Goal: Transaction & Acquisition: Download file/media

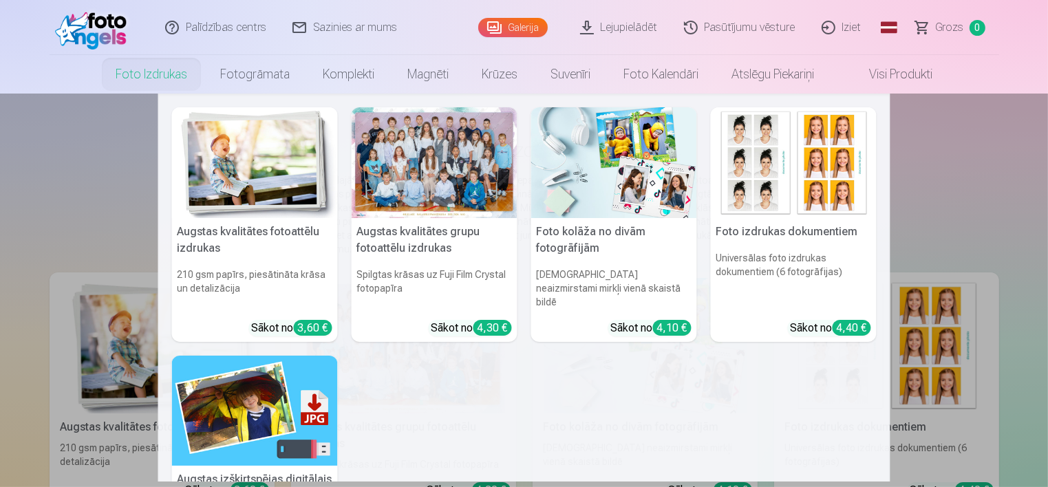
click at [165, 75] on link "Foto izdrukas" at bounding box center [151, 74] width 105 height 39
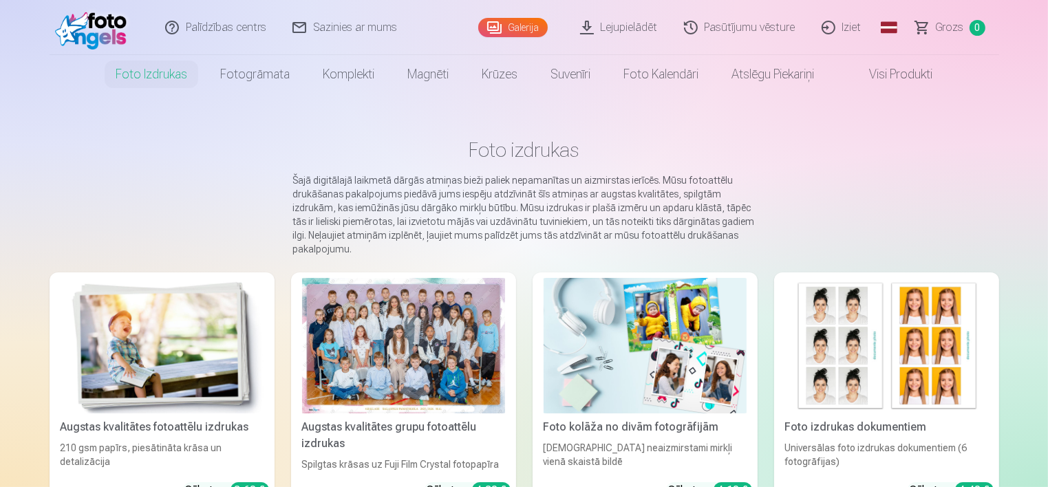
click at [425, 363] on div at bounding box center [403, 346] width 203 height 136
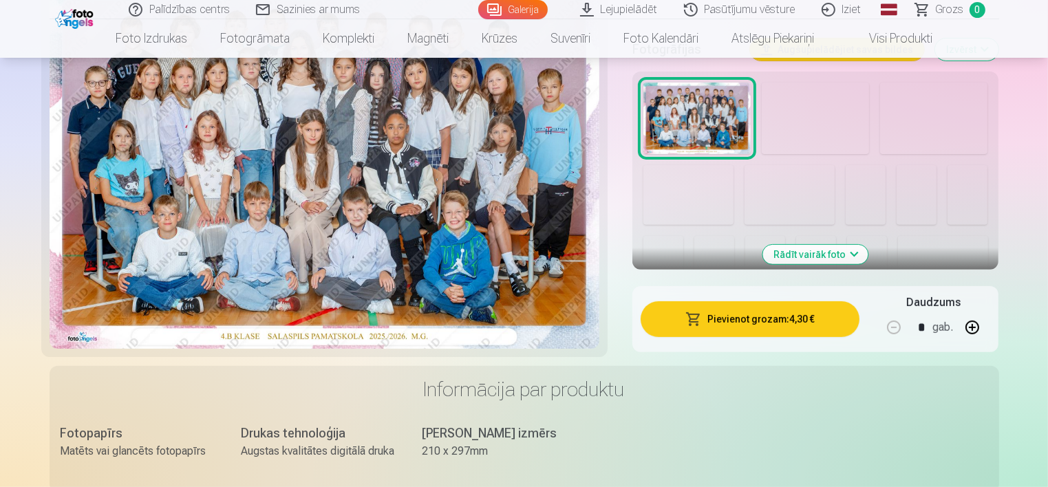
scroll to position [482, 0]
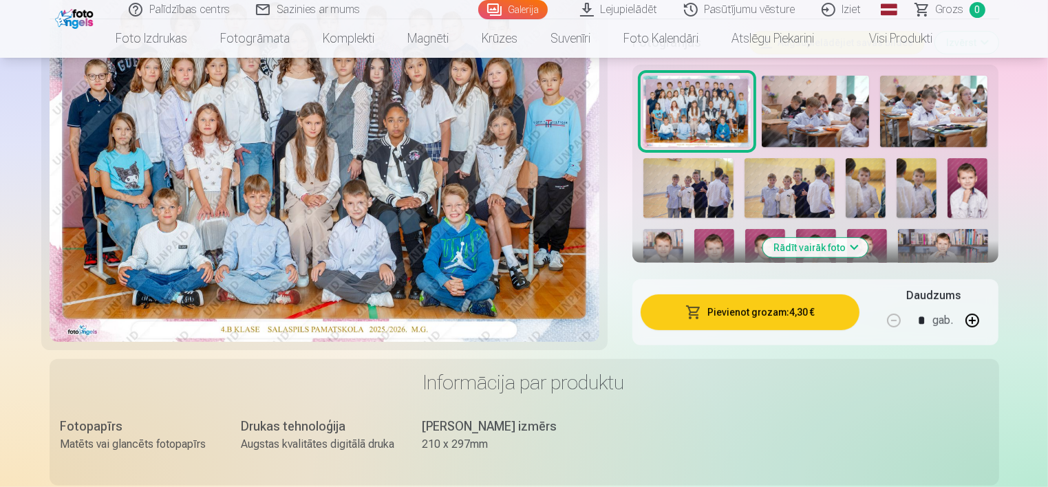
click at [823, 242] on button "Rādīt vairāk foto" at bounding box center [815, 247] width 105 height 19
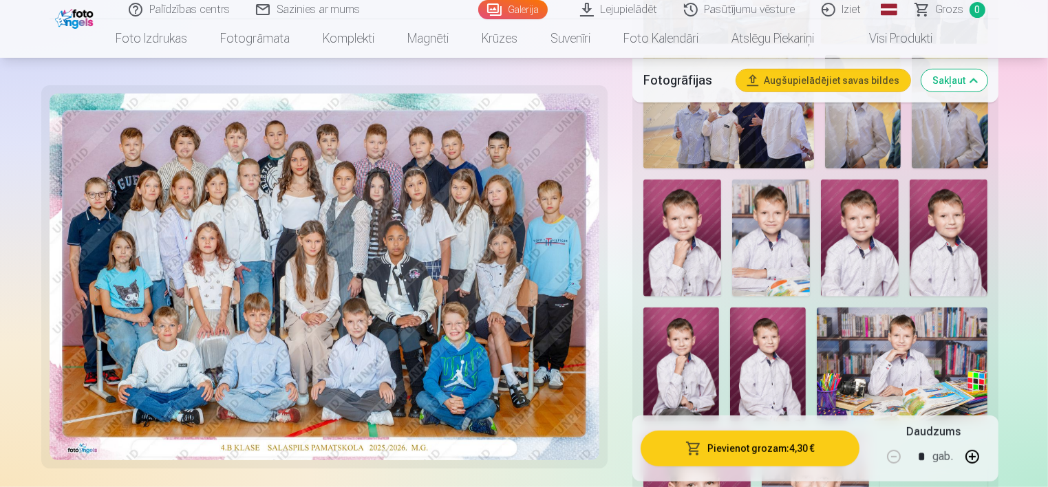
scroll to position [757, 0]
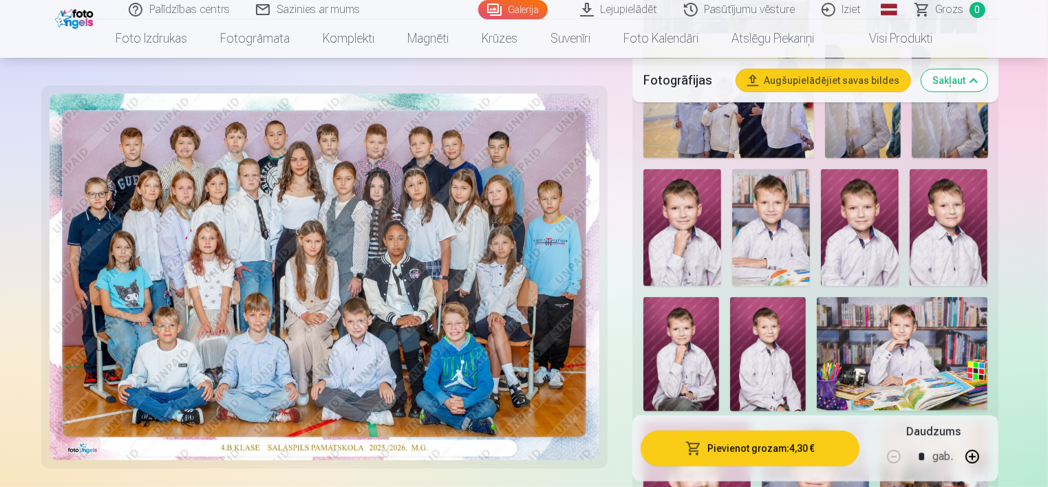
click at [859, 228] on img at bounding box center [860, 227] width 78 height 117
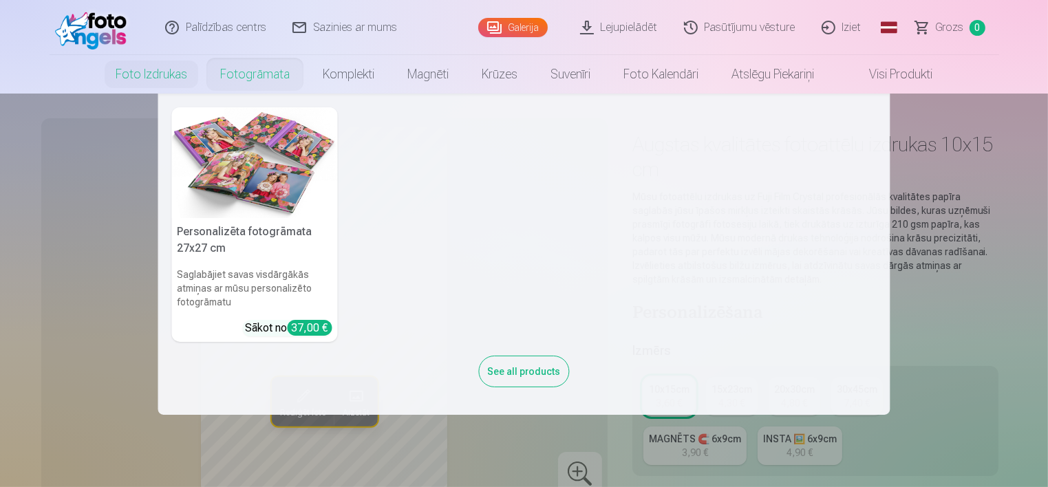
click at [37, 255] on nav "Personalizēta fotogrāmata 27x27 cm Saglabājiet savas visdārgākās atmiņas ar mūs…" at bounding box center [524, 254] width 1048 height 321
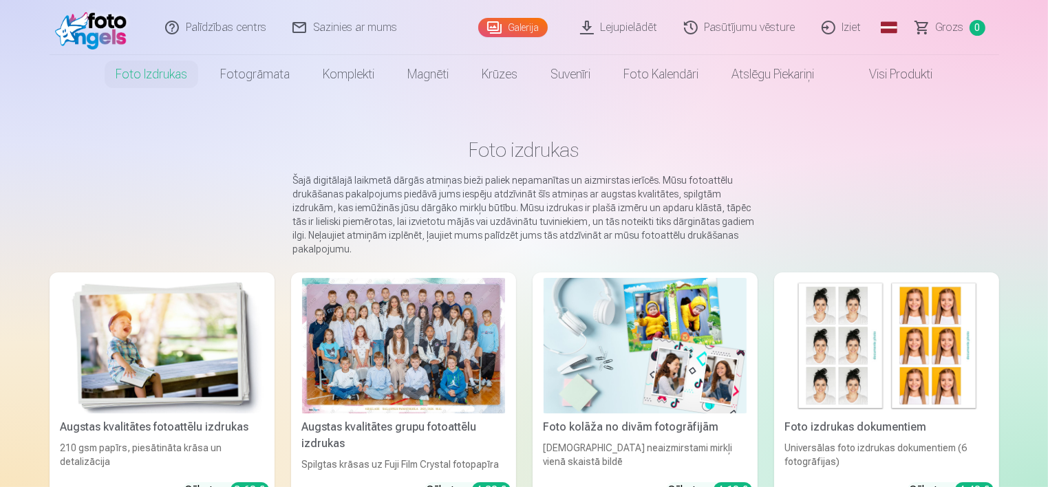
click at [842, 25] on link "Iziet" at bounding box center [842, 27] width 66 height 55
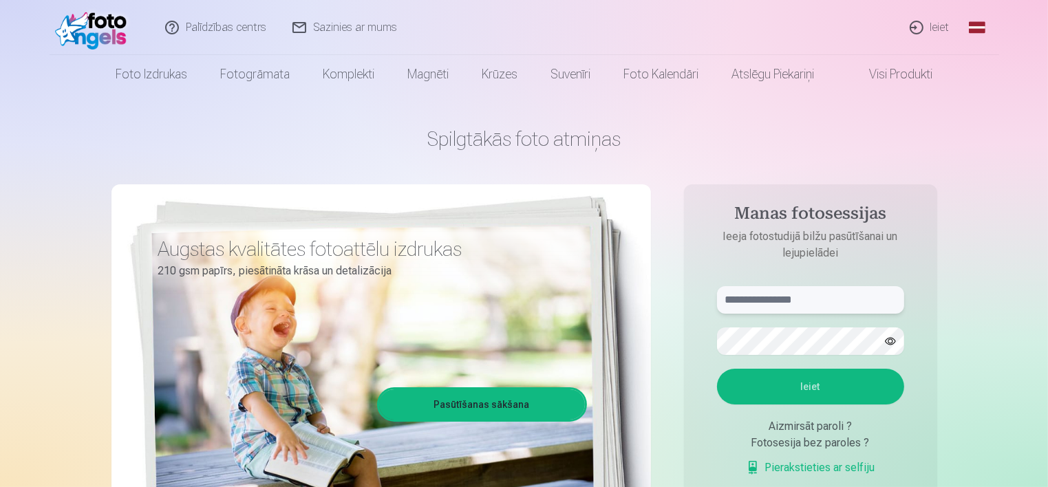
click at [817, 303] on input "text" at bounding box center [810, 300] width 187 height 28
type input "**********"
click at [828, 393] on button "Ieiet" at bounding box center [810, 387] width 187 height 36
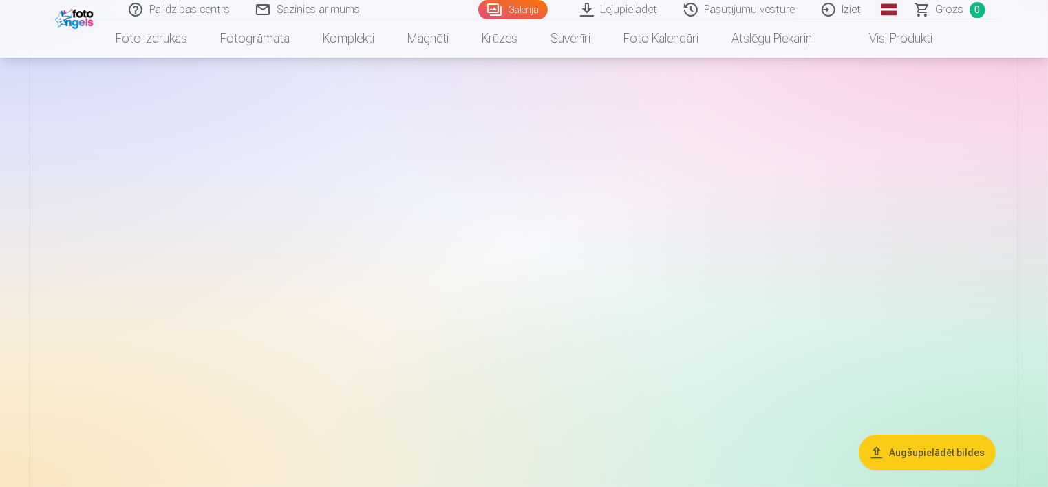
scroll to position [413, 0]
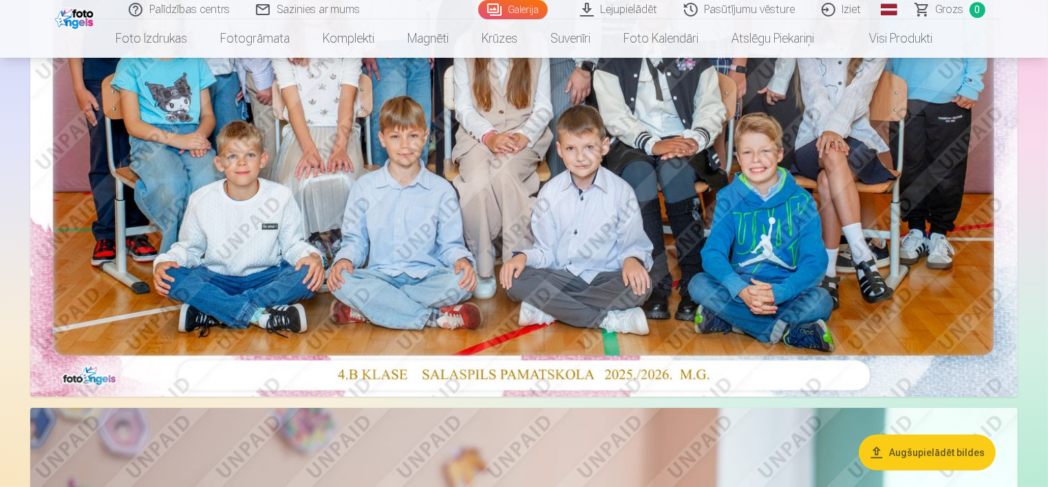
drag, startPoint x: 626, startPoint y: 292, endPoint x: 509, endPoint y: 225, distance: 134.7
click at [509, 225] on img at bounding box center [523, 68] width 987 height 658
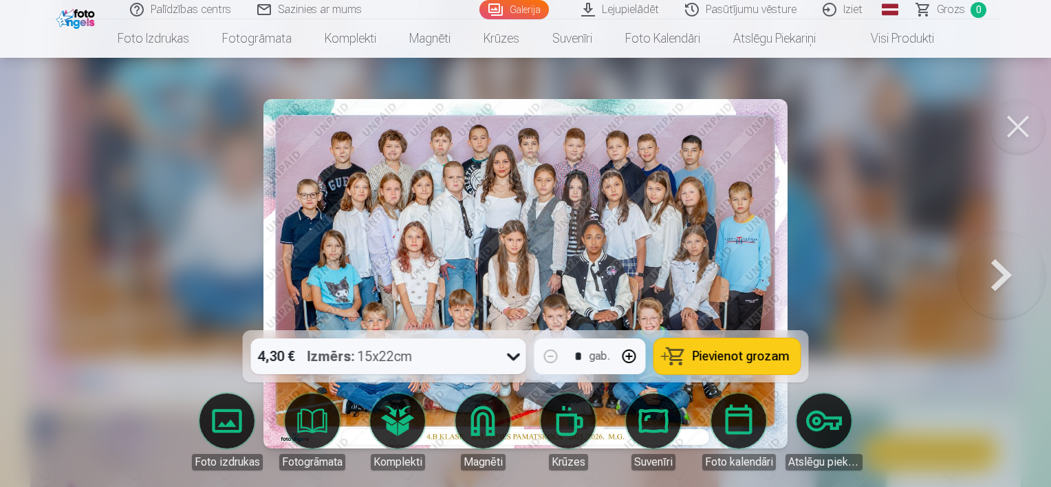
click at [1012, 131] on button at bounding box center [1018, 126] width 55 height 55
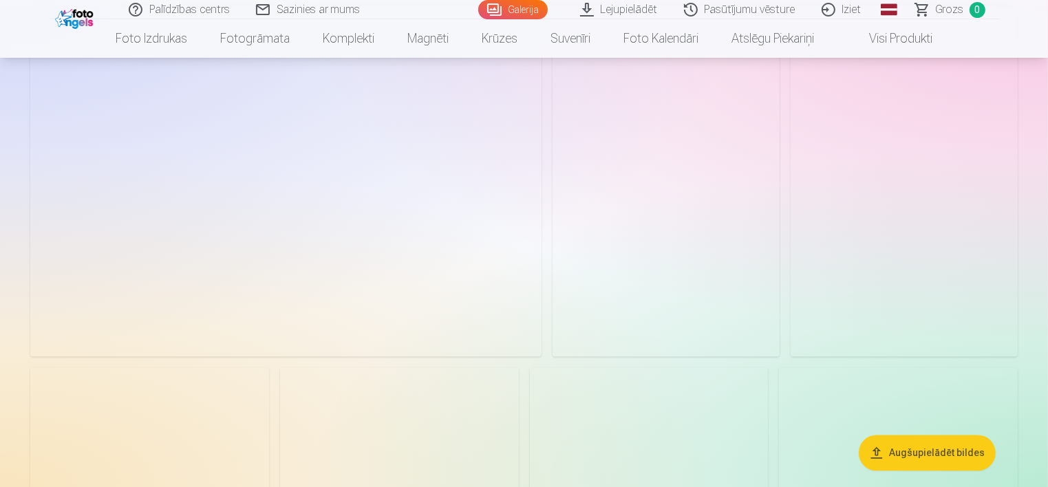
scroll to position [2821, 0]
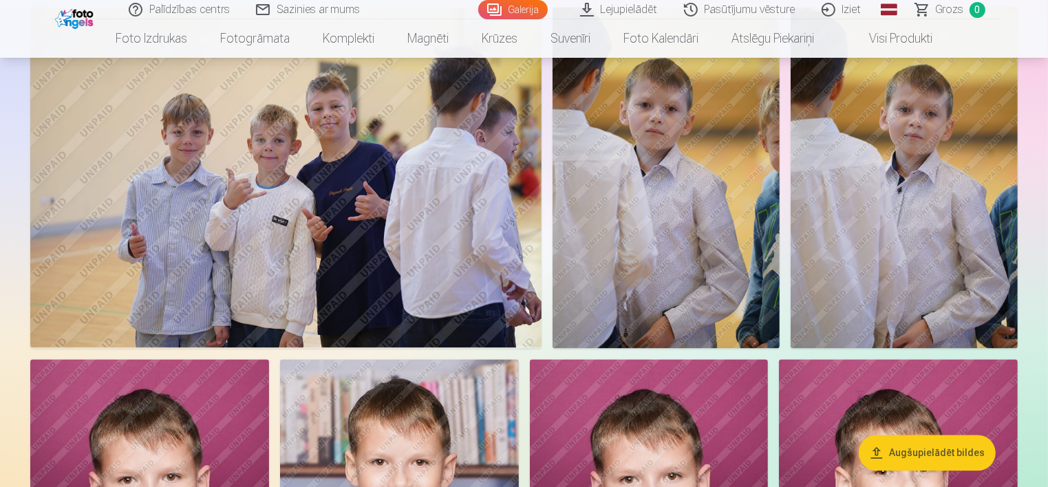
click at [654, 244] on img at bounding box center [665, 177] width 227 height 341
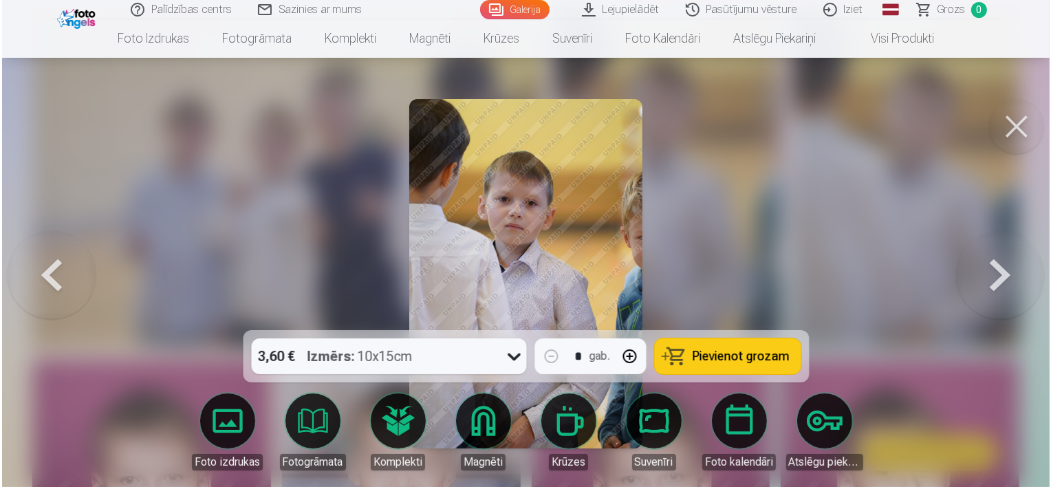
scroll to position [2829, 0]
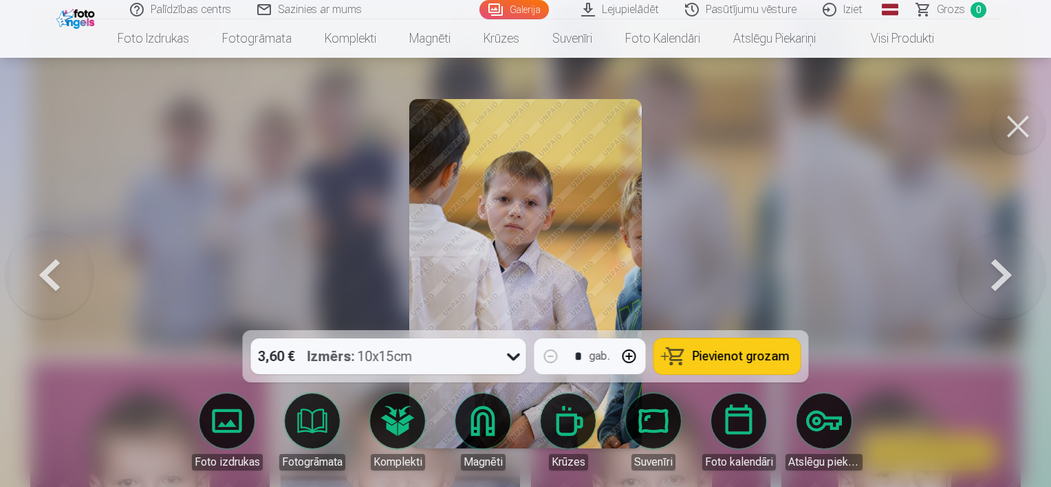
click at [1011, 125] on button at bounding box center [1018, 126] width 55 height 55
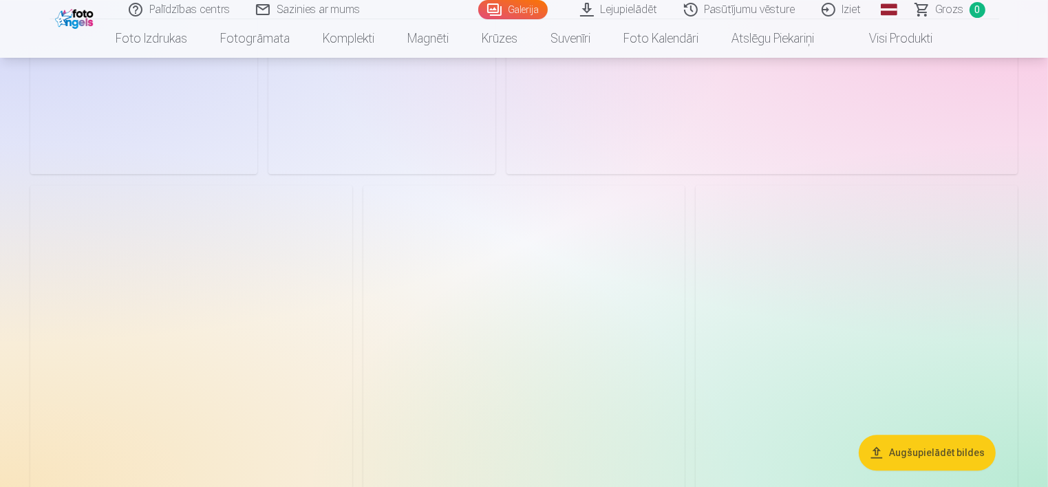
scroll to position [3440, 0]
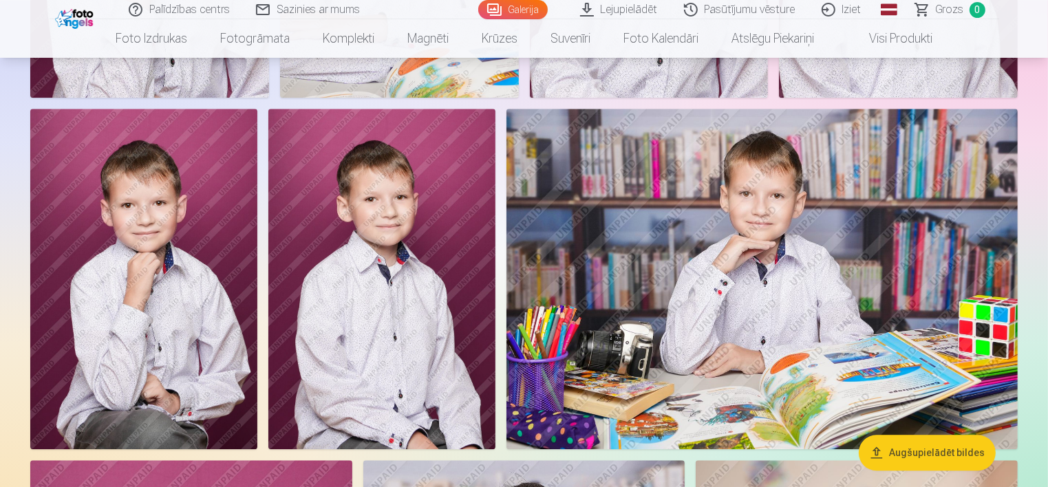
drag, startPoint x: 647, startPoint y: 248, endPoint x: 616, endPoint y: 203, distance: 54.8
click at [616, 203] on img at bounding box center [761, 279] width 511 height 341
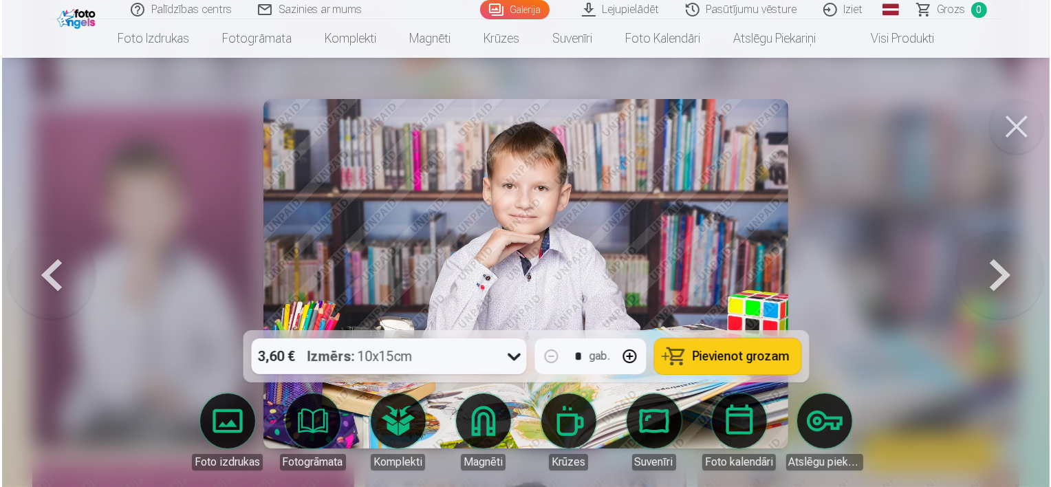
scroll to position [3450, 0]
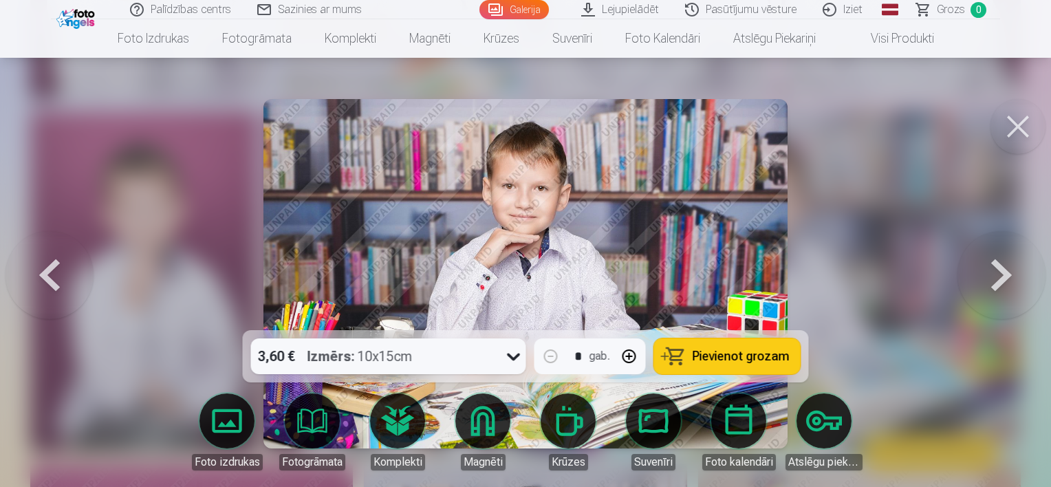
click at [1029, 120] on button at bounding box center [1018, 126] width 55 height 55
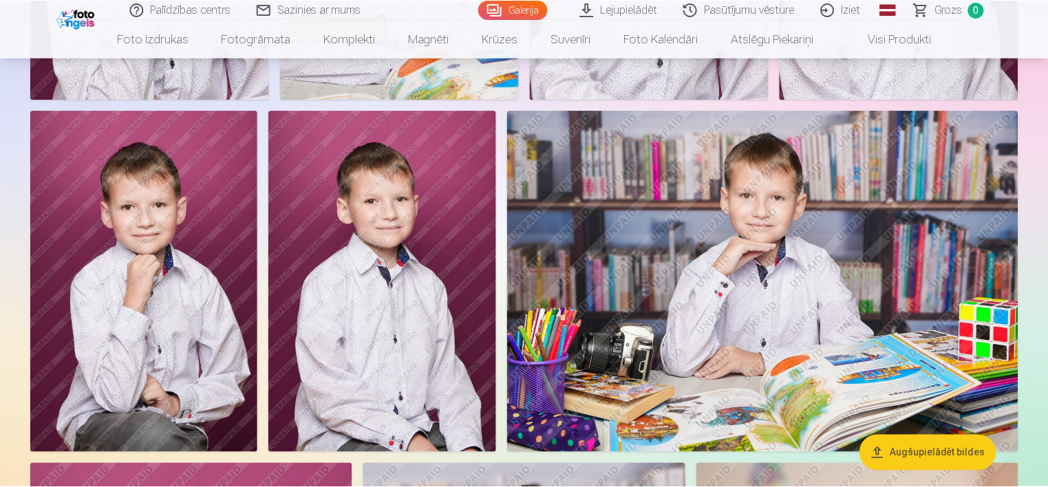
scroll to position [3440, 0]
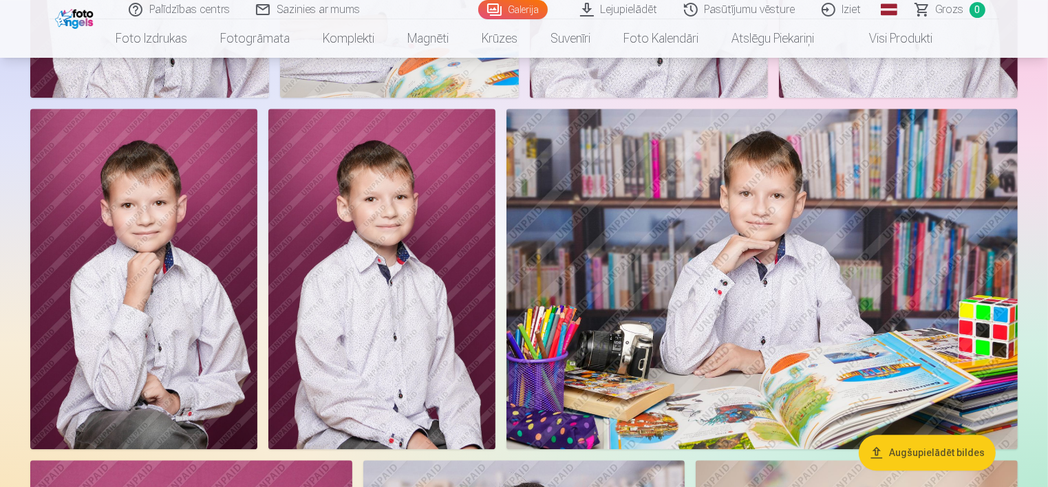
click at [639, 7] on link "Lejupielādēt" at bounding box center [620, 9] width 104 height 19
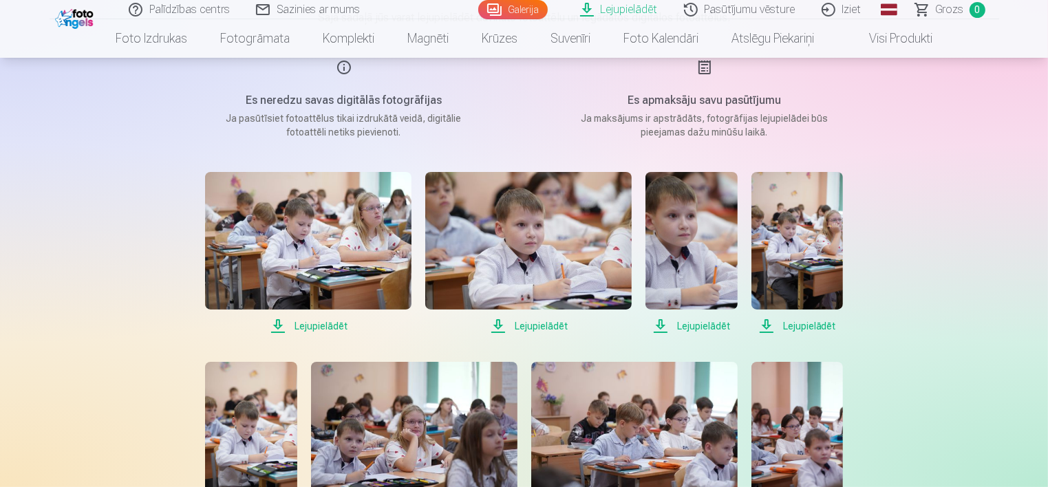
scroll to position [206, 0]
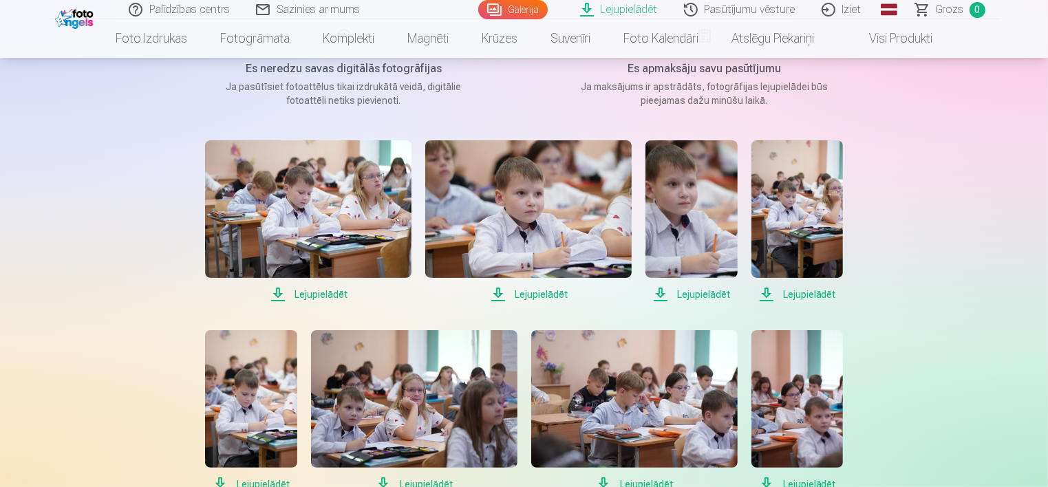
drag, startPoint x: 515, startPoint y: 215, endPoint x: 481, endPoint y: 215, distance: 33.7
click at [481, 215] on img at bounding box center [528, 209] width 206 height 138
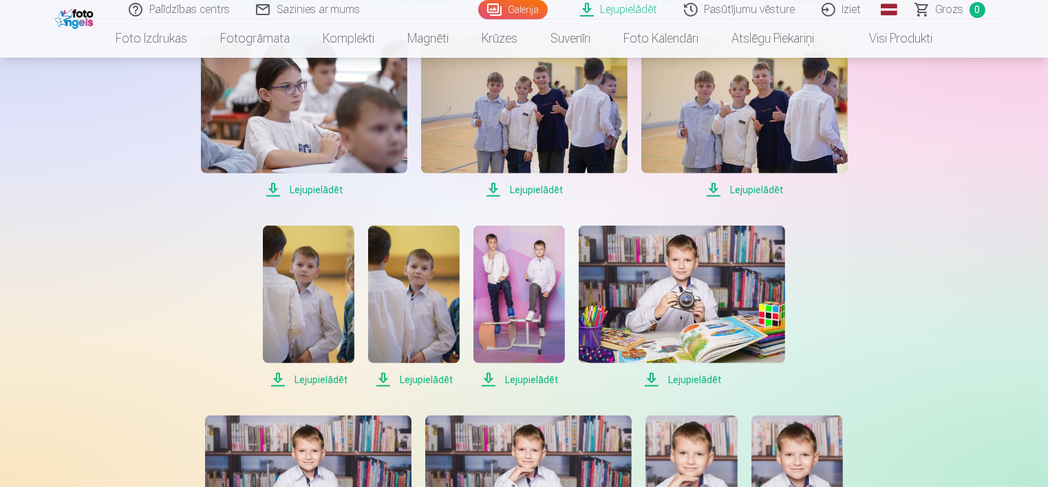
scroll to position [826, 0]
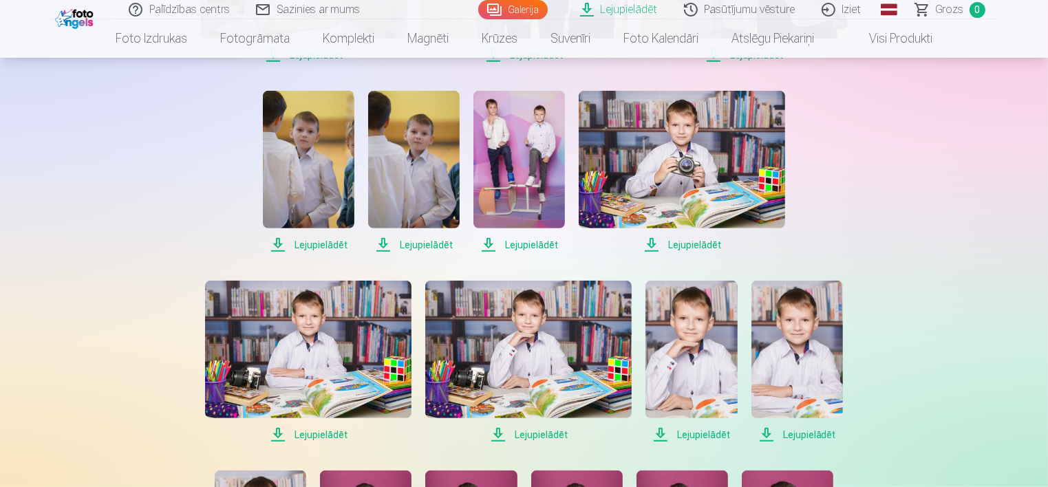
click at [680, 179] on img at bounding box center [682, 160] width 206 height 138
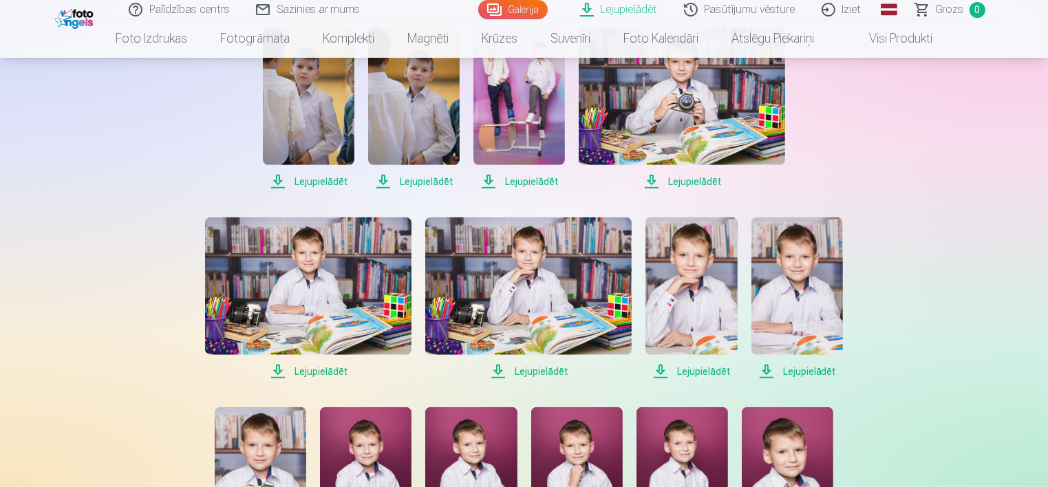
scroll to position [963, 0]
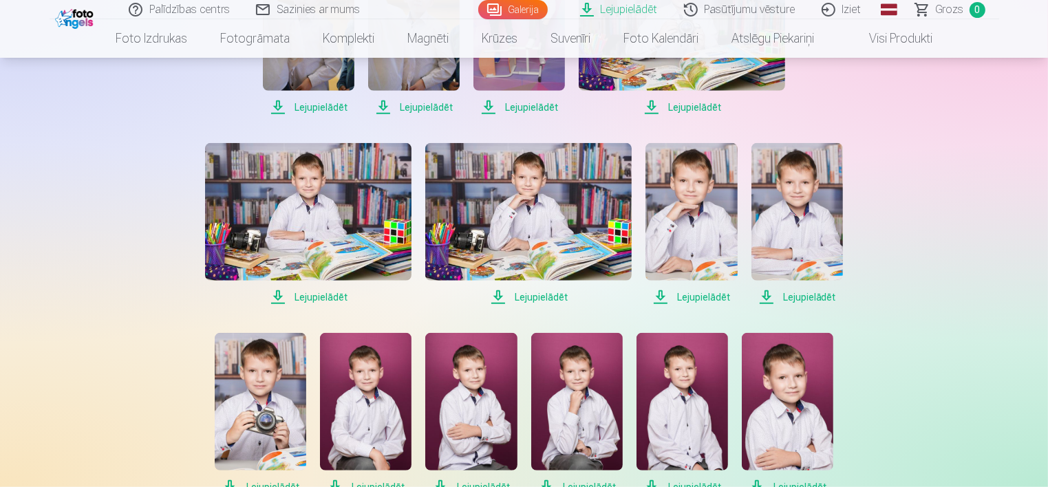
click at [305, 233] on img at bounding box center [308, 212] width 206 height 138
click at [539, 219] on img at bounding box center [528, 212] width 206 height 138
click at [685, 250] on img at bounding box center [691, 212] width 92 height 138
click at [866, 236] on div "Lejupielādēt Lejupielādēt Lejupielādēt Lejupielādēt Lejupielādēt Lejupielādēt L…" at bounding box center [524, 35] width 688 height 1302
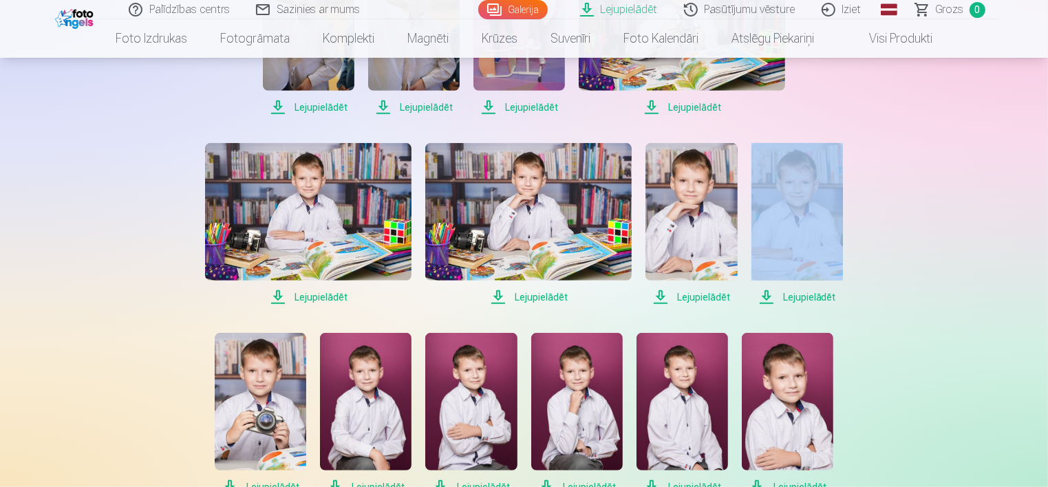
drag, startPoint x: 866, startPoint y: 236, endPoint x: 787, endPoint y: 235, distance: 79.1
click at [787, 235] on img at bounding box center [797, 212] width 92 height 138
click at [902, 190] on div "Lejupielādēt Šajā sadaļā jūs varat lejupielādēt dāvināto fotoattēlu un iegādāto…" at bounding box center [524, 83] width 826 height 2093
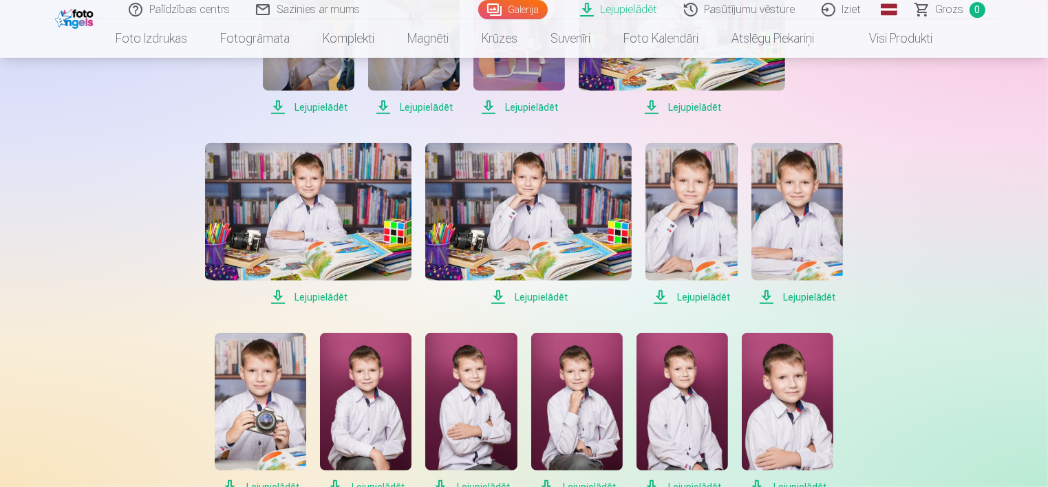
click at [802, 233] on img at bounding box center [797, 212] width 92 height 138
click at [949, 351] on div "Palīdzības centrs Sazinies ar mums Galerija Lejupielādēt Pasūtījumu vēsture Izi…" at bounding box center [524, 83] width 1048 height 2093
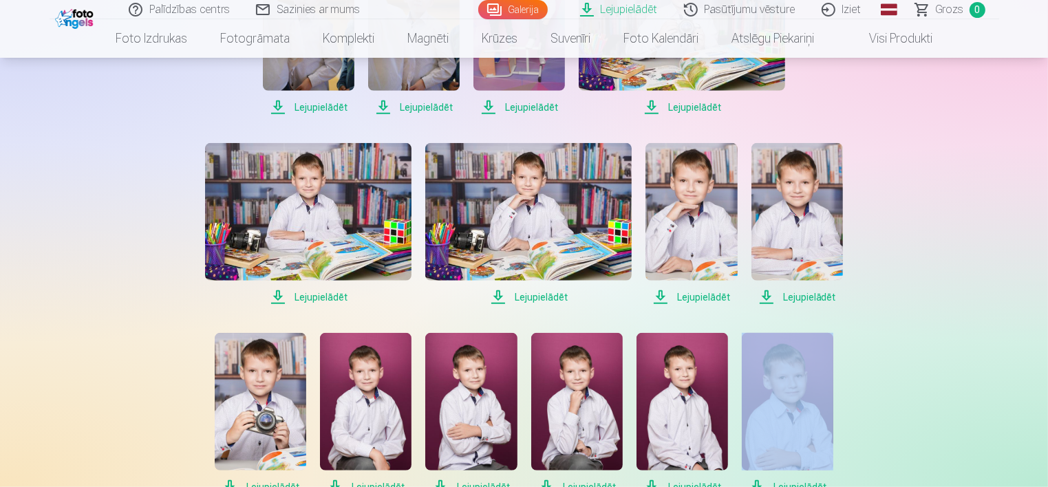
click at [949, 351] on div "Palīdzības centrs Sazinies ar mums Galerija Lejupielādēt Pasūtījumu vēsture Izi…" at bounding box center [524, 83] width 1048 height 2093
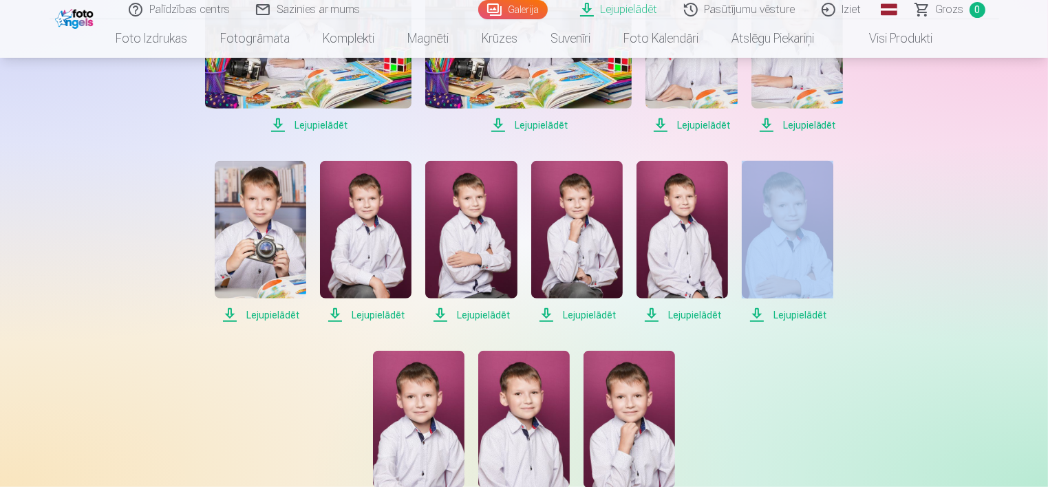
scroll to position [1170, 0]
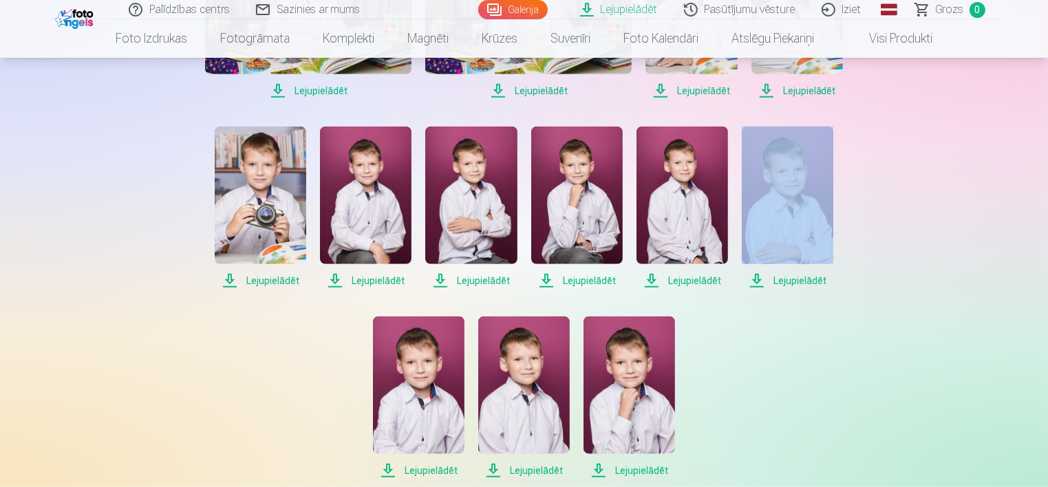
click at [263, 204] on img at bounding box center [261, 196] width 92 height 138
click at [362, 215] on img at bounding box center [366, 196] width 92 height 138
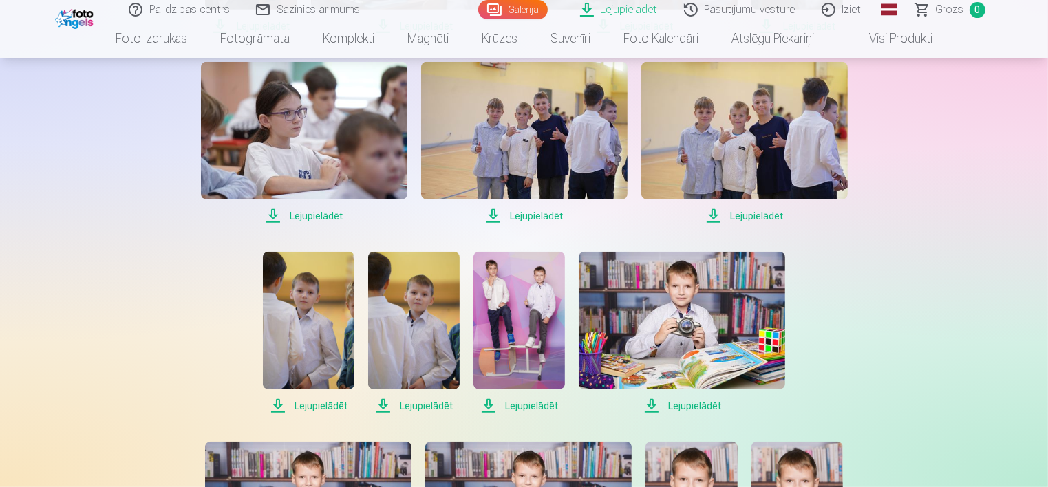
scroll to position [688, 0]
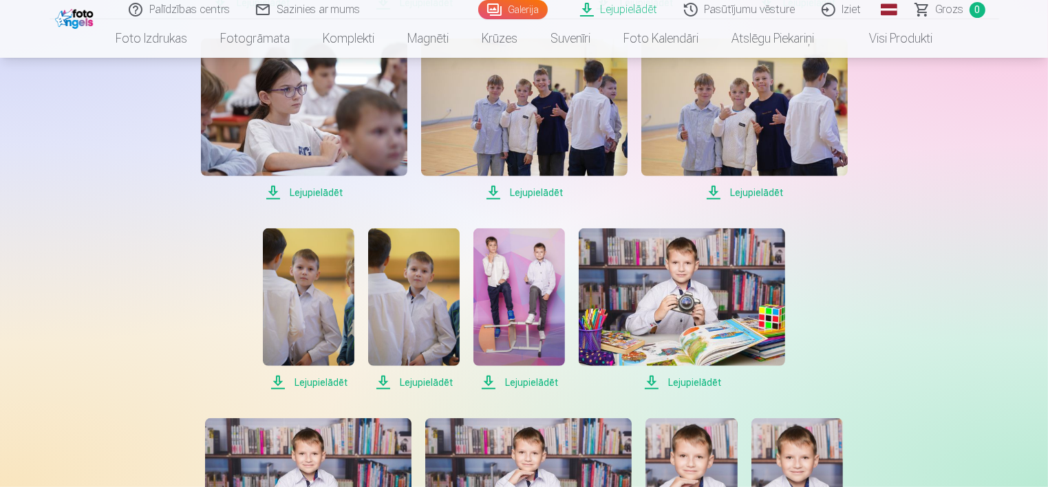
click at [513, 279] on img at bounding box center [519, 297] width 92 height 138
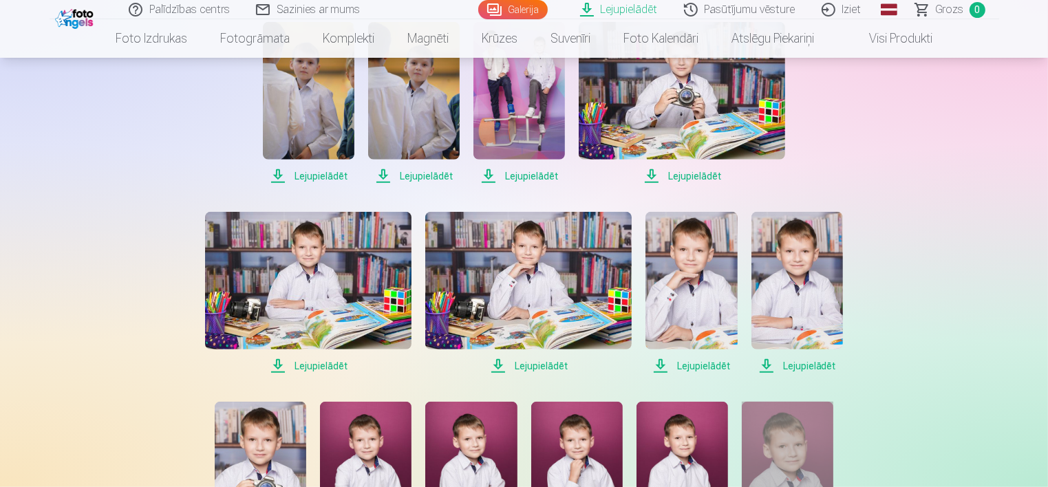
scroll to position [1101, 0]
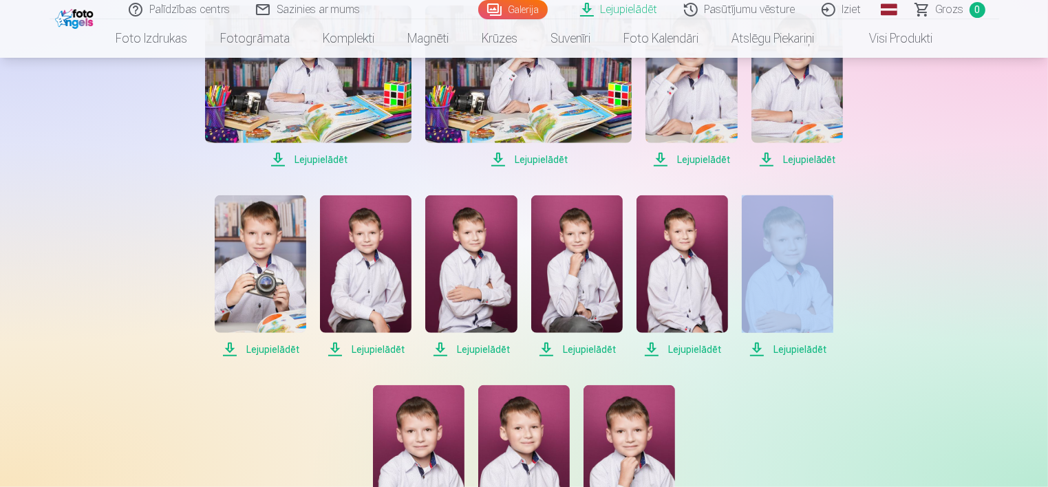
click at [473, 255] on img at bounding box center [471, 264] width 92 height 138
click at [574, 270] on img at bounding box center [577, 264] width 92 height 138
click at [674, 287] on img at bounding box center [682, 264] width 92 height 138
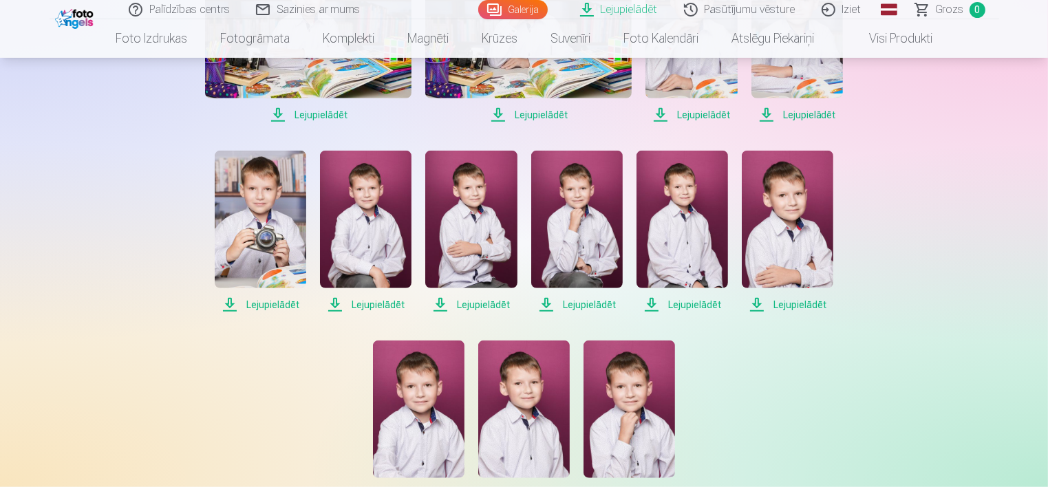
scroll to position [1238, 0]
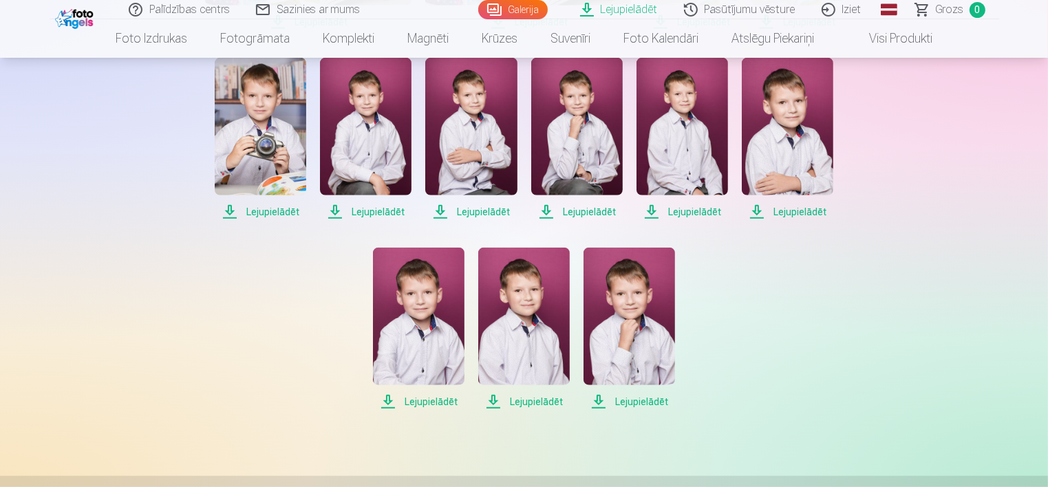
click at [628, 303] on img at bounding box center [629, 317] width 92 height 138
click at [420, 369] on img at bounding box center [419, 317] width 92 height 138
click at [528, 325] on img at bounding box center [524, 317] width 92 height 138
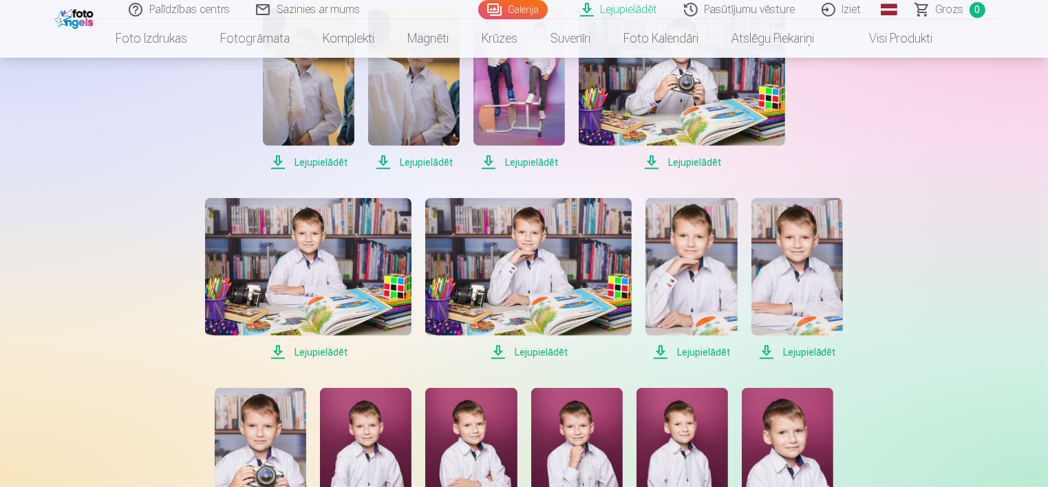
scroll to position [894, 0]
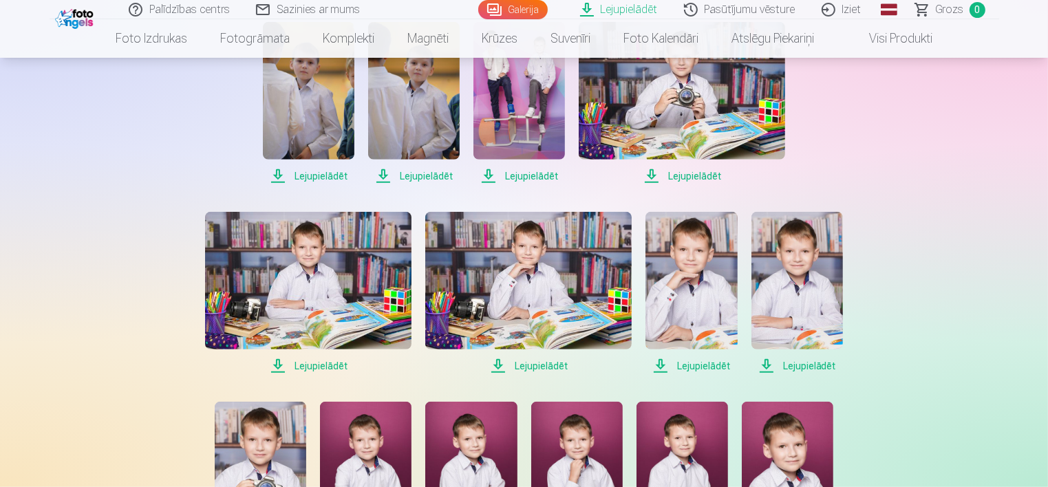
click at [727, 261] on img at bounding box center [691, 281] width 92 height 138
click at [1019, 215] on div "Palīdzības centrs Sazinies ar mums Galerija Lejupielādēt Pasūtījumu vēsture Izi…" at bounding box center [524, 152] width 1048 height 2093
click at [771, 286] on img at bounding box center [797, 281] width 92 height 138
click at [1033, 220] on div "Palīdzības centrs Sazinies ar mums Galerija Lejupielādēt Pasūtījumu vēsture Izi…" at bounding box center [524, 152] width 1048 height 2093
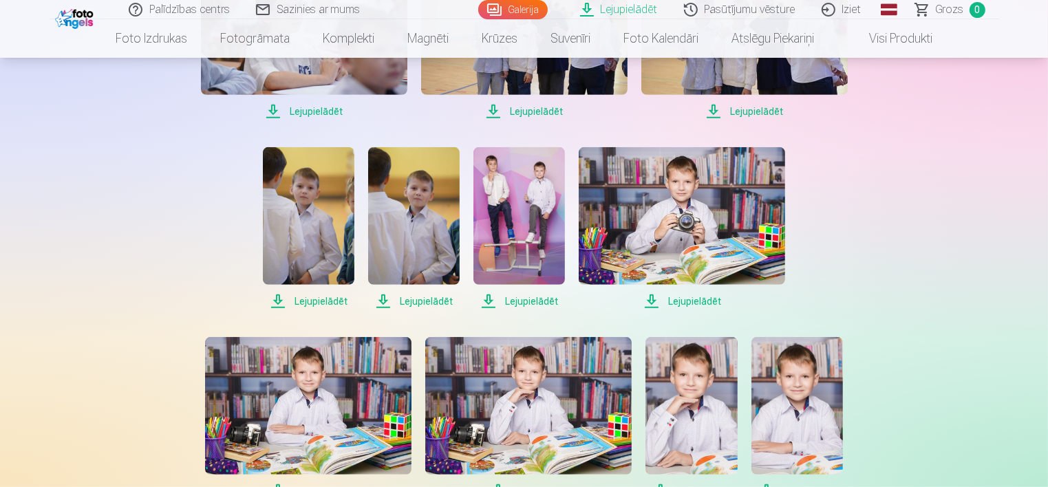
scroll to position [757, 0]
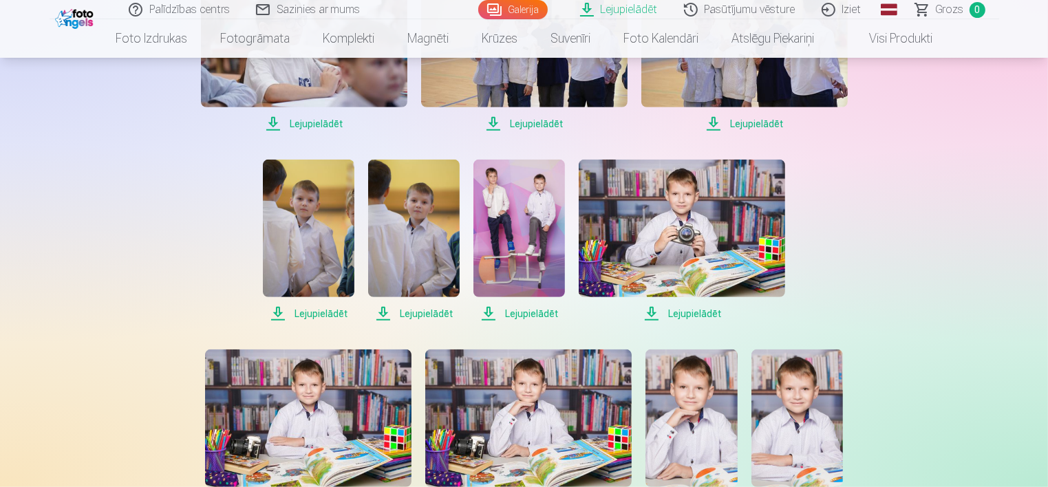
click at [537, 239] on img at bounding box center [519, 229] width 92 height 138
click at [1035, 167] on div "Palīdzības centrs Sazinies ar mums Galerija Lejupielādēt Pasūtījumu vēsture Izi…" at bounding box center [524, 289] width 1048 height 2093
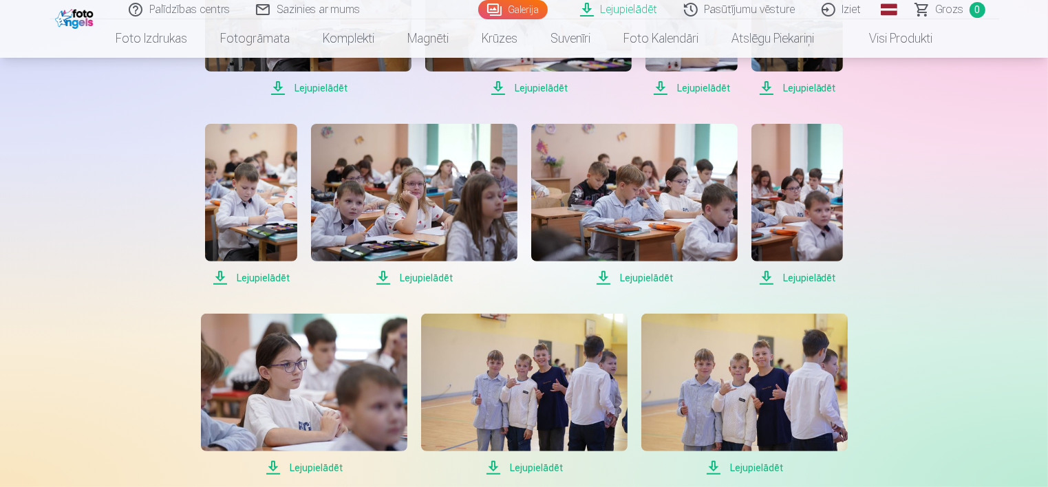
scroll to position [344, 0]
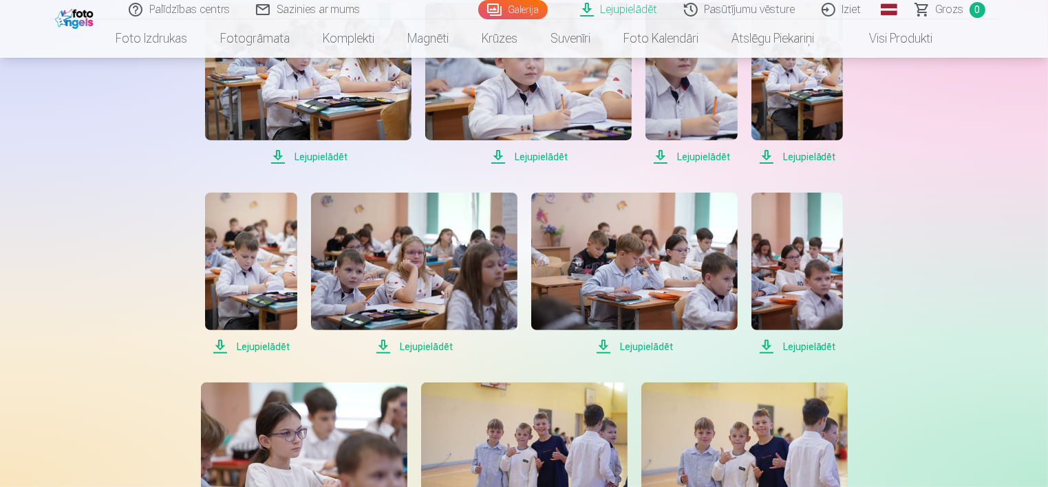
click at [399, 292] on img at bounding box center [414, 262] width 206 height 138
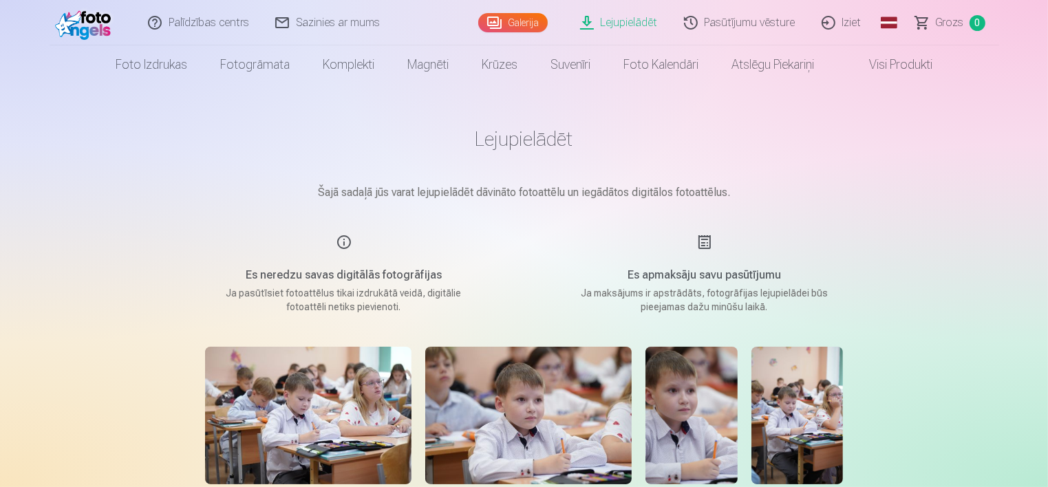
scroll to position [206, 0]
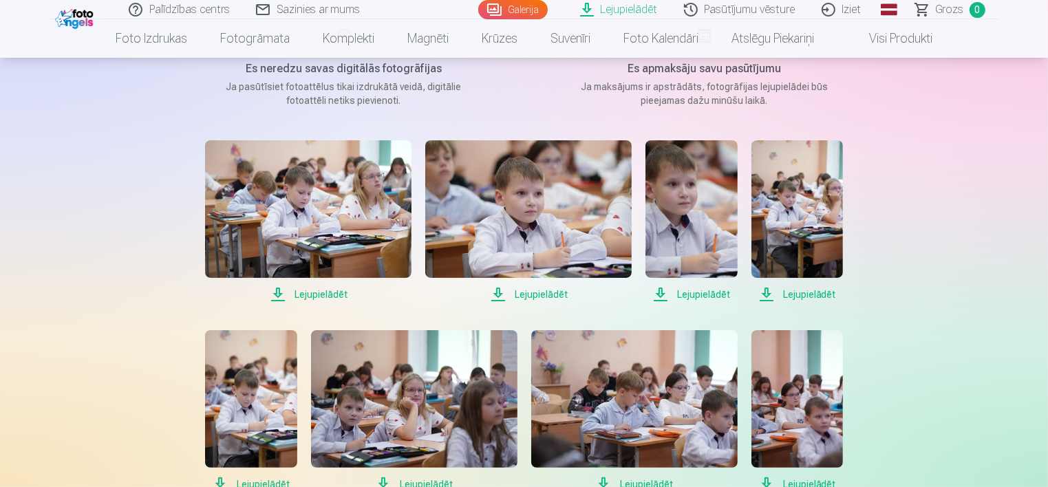
click at [548, 215] on img at bounding box center [528, 209] width 206 height 138
click at [343, 224] on img at bounding box center [308, 209] width 206 height 138
click at [784, 216] on img at bounding box center [797, 209] width 92 height 138
